Goal: Task Accomplishment & Management: Manage account settings

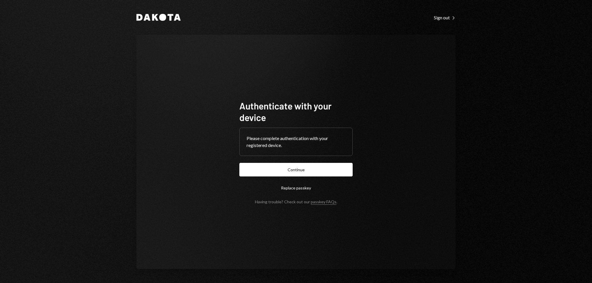
click at [223, 130] on div "Authenticate with your device Please complete authentication with your register…" at bounding box center [296, 152] width 319 height 235
click at [168, 133] on div "Authenticate with your device Please complete authentication with your register…" at bounding box center [296, 152] width 319 height 235
click at [262, 26] on div "Dakota Sign out Right Caret Authenticate with your device Please complete authe…" at bounding box center [296, 141] width 347 height 283
click at [310, 167] on button "Continue" at bounding box center [295, 170] width 113 height 14
drag, startPoint x: 478, startPoint y: 106, endPoint x: 464, endPoint y: 97, distance: 16.6
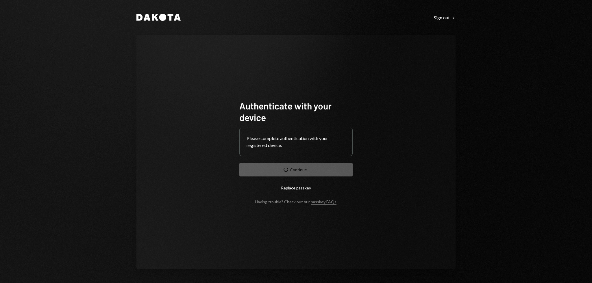
drag, startPoint x: 464, startPoint y: 97, endPoint x: 450, endPoint y: 88, distance: 17.0
click at [450, 88] on div "Authenticate with your device Please complete authentication with your register…" at bounding box center [296, 152] width 319 height 235
drag, startPoint x: 469, startPoint y: 83, endPoint x: 479, endPoint y: 76, distance: 12.2
click at [479, 76] on div "Dakota Sign out Right Caret Authenticate with your device Please complete authe…" at bounding box center [296, 141] width 592 height 283
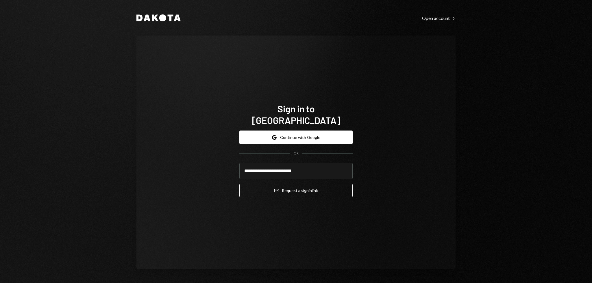
type input "**********"
click at [239, 184] on button "Email Request a sign in link" at bounding box center [295, 191] width 113 height 14
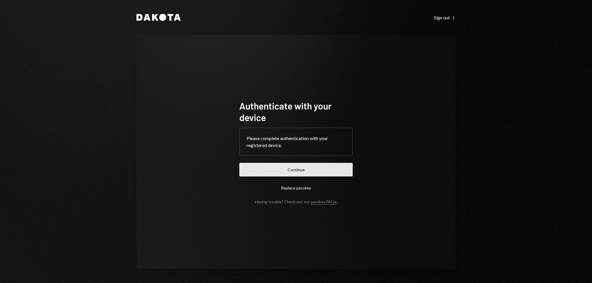
click at [309, 174] on button "Continue" at bounding box center [295, 170] width 113 height 14
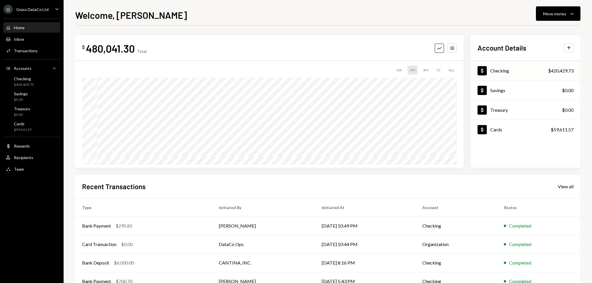
click at [444, 69] on div "$420,429.73" at bounding box center [560, 70] width 25 height 7
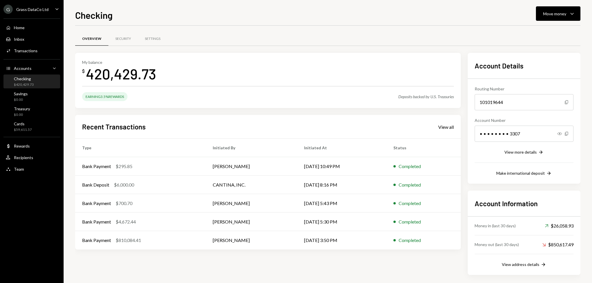
click at [444, 212] on div "Money in (last 30 days) Up Right Arrow $26,058.93 Money out (last 30 days) Down…" at bounding box center [524, 242] width 99 height 51
click at [444, 212] on button "View address details Right Arrow" at bounding box center [524, 265] width 45 height 6
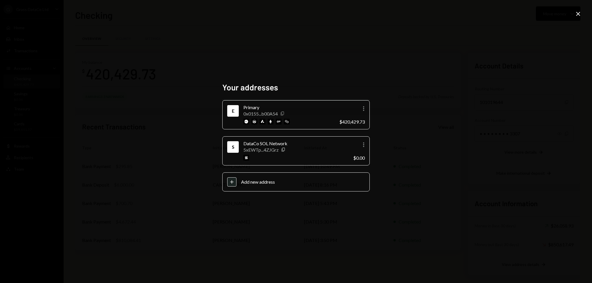
click at [285, 114] on icon "Copy" at bounding box center [282, 113] width 5 height 5
click at [283, 150] on icon "Copy" at bounding box center [283, 150] width 5 height 5
click at [444, 84] on div "Your addresses E Primary 0x0155...b00A54 Copy More $420,429.73 S DataCo SOL Net…" at bounding box center [296, 141] width 592 height 283
click at [444, 13] on icon "Close" at bounding box center [578, 13] width 7 height 7
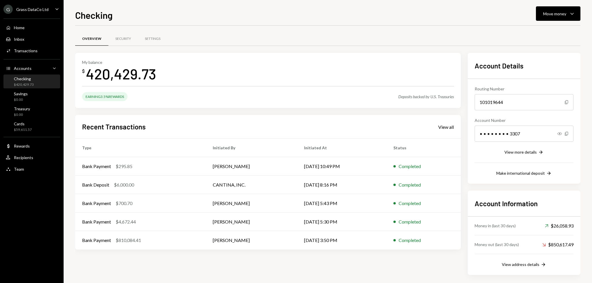
drag, startPoint x: 236, startPoint y: 100, endPoint x: 224, endPoint y: 101, distance: 11.6
click at [224, 101] on div "Earning 3.5% Rewards Deposits backed by U.S. Treasuries" at bounding box center [268, 96] width 372 height 9
click at [218, 99] on div "Earning 3.5% Rewards Deposits backed by U.S. Treasuries" at bounding box center [268, 96] width 372 height 9
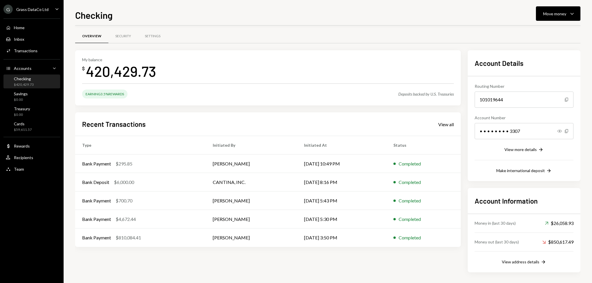
scroll to position [3, 0]
drag, startPoint x: 42, startPoint y: 10, endPoint x: 43, endPoint y: 14, distance: 5.1
click at [42, 10] on div "Grass DataCo Ltd" at bounding box center [32, 9] width 32 height 5
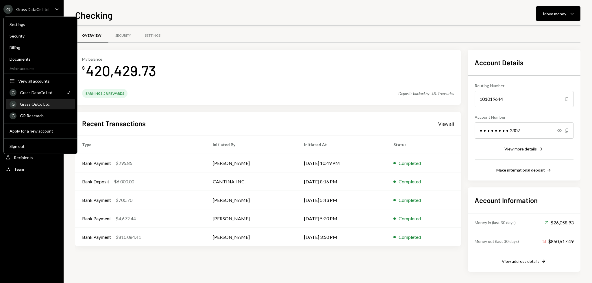
click at [33, 103] on div "Grass OpCo Ltd." at bounding box center [45, 104] width 51 height 5
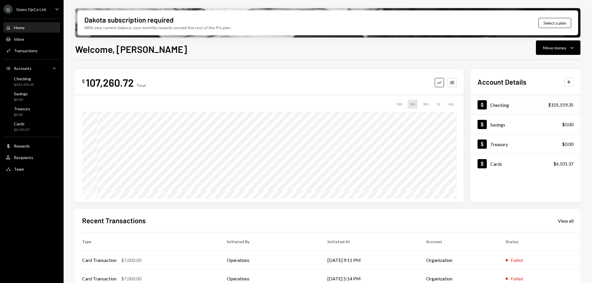
click at [444, 104] on div "$101,159.35" at bounding box center [560, 105] width 25 height 7
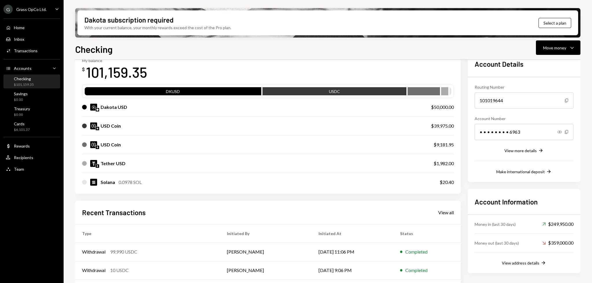
scroll to position [77, 0]
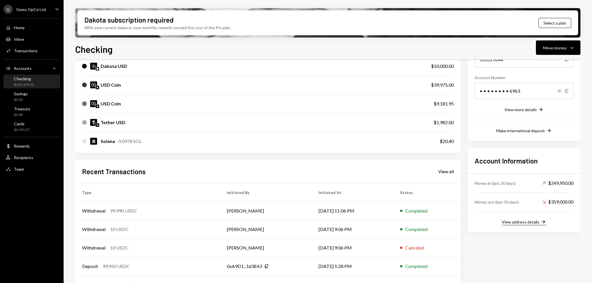
click at [444, 212] on div "View address details" at bounding box center [521, 222] width 38 height 5
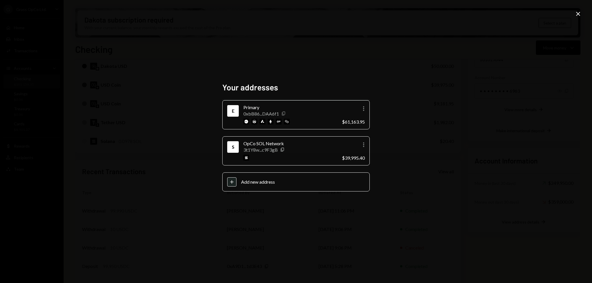
click at [283, 114] on icon "Copy" at bounding box center [283, 113] width 5 height 5
click at [283, 150] on icon "Copy" at bounding box center [282, 150] width 5 height 5
click at [219, 66] on div "Your addresses E Primary 0xbB86...DAA6f1 Copy More $61,163.95 S OpCo SOL Networ…" at bounding box center [296, 141] width 592 height 283
